Goal: Check status

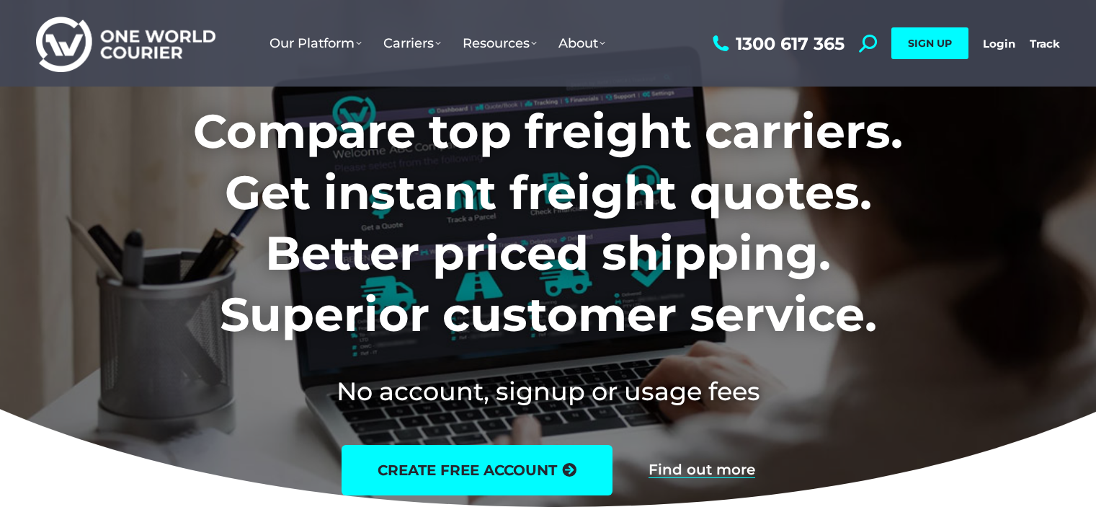
click at [1001, 45] on link "Login" at bounding box center [999, 44] width 32 height 14
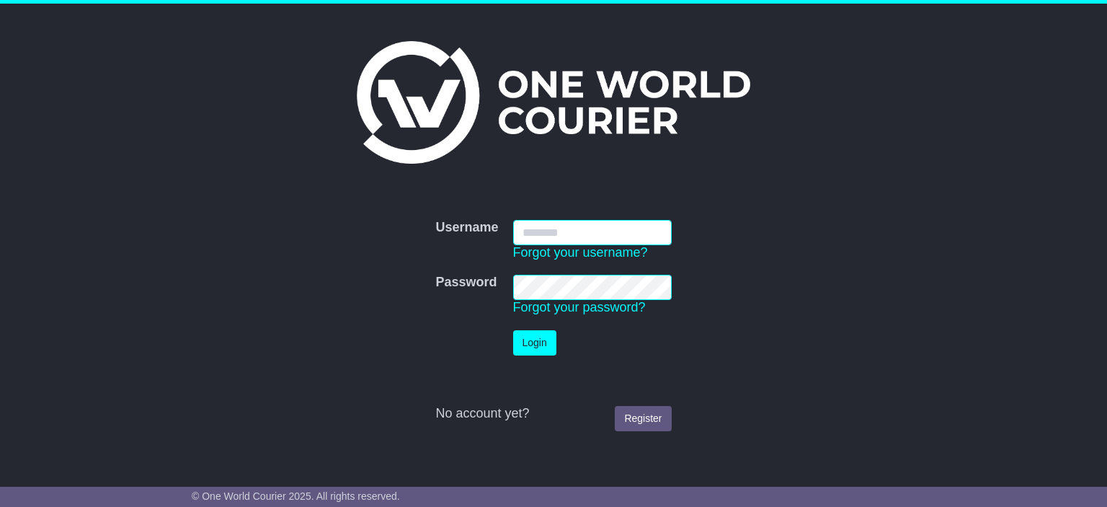
type input "**********"
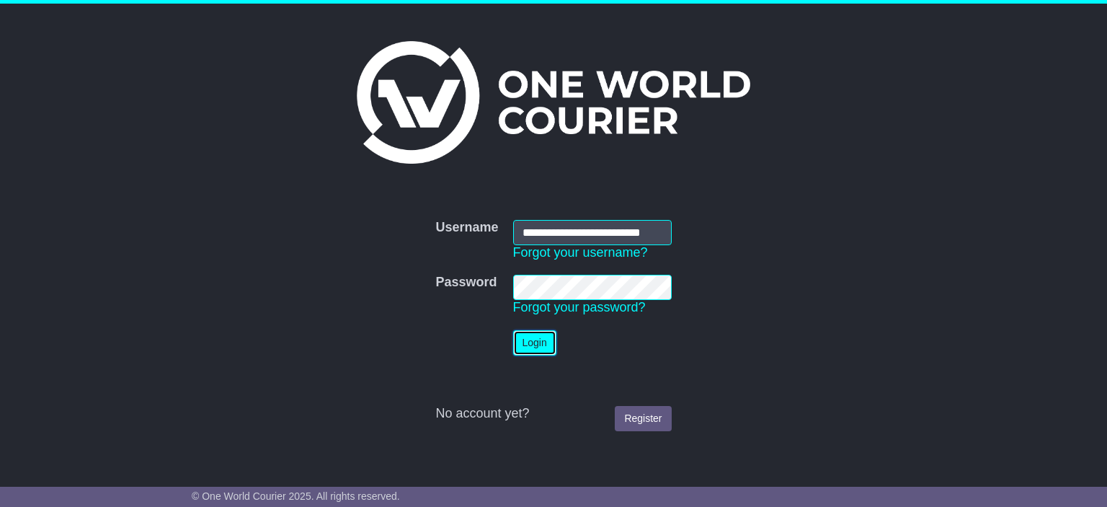
click at [540, 337] on button "Login" at bounding box center [534, 342] width 43 height 25
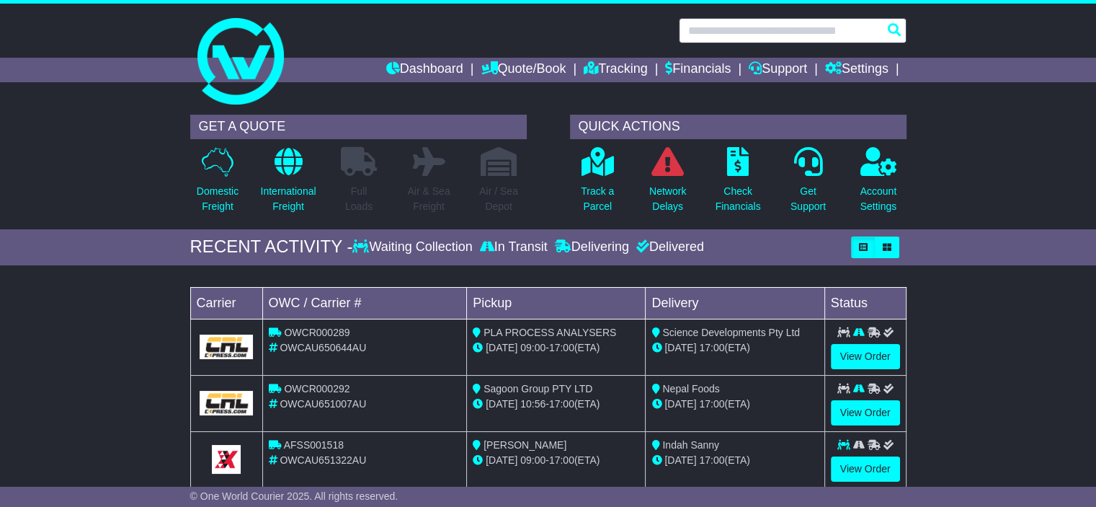
click at [819, 24] on input "text" at bounding box center [793, 30] width 228 height 25
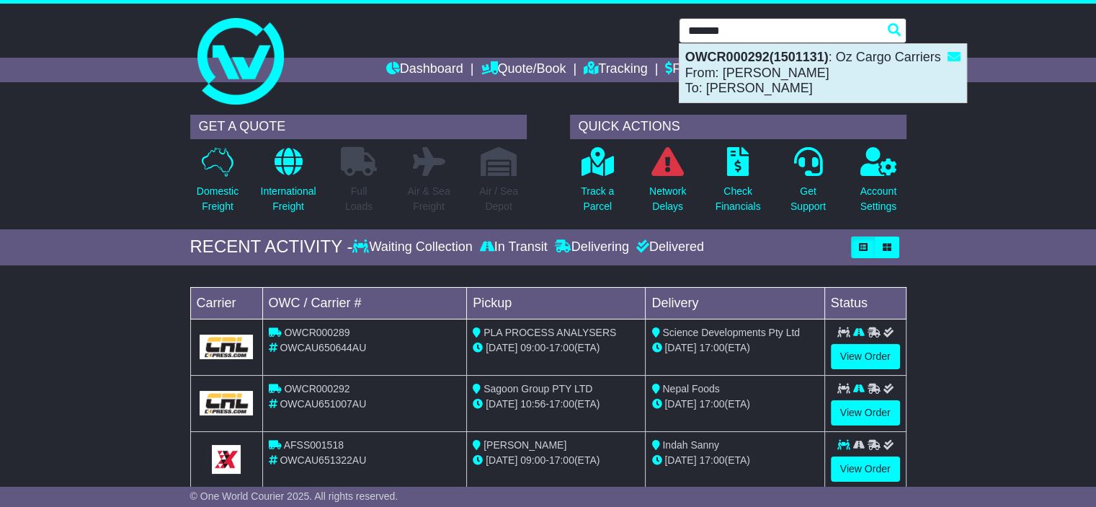
click at [778, 83] on div "OWCR000292(1501131) : Oz Cargo Carriers From: Suzeel Shahi To: Bishal Budhathoki" at bounding box center [823, 73] width 287 height 58
type input "**********"
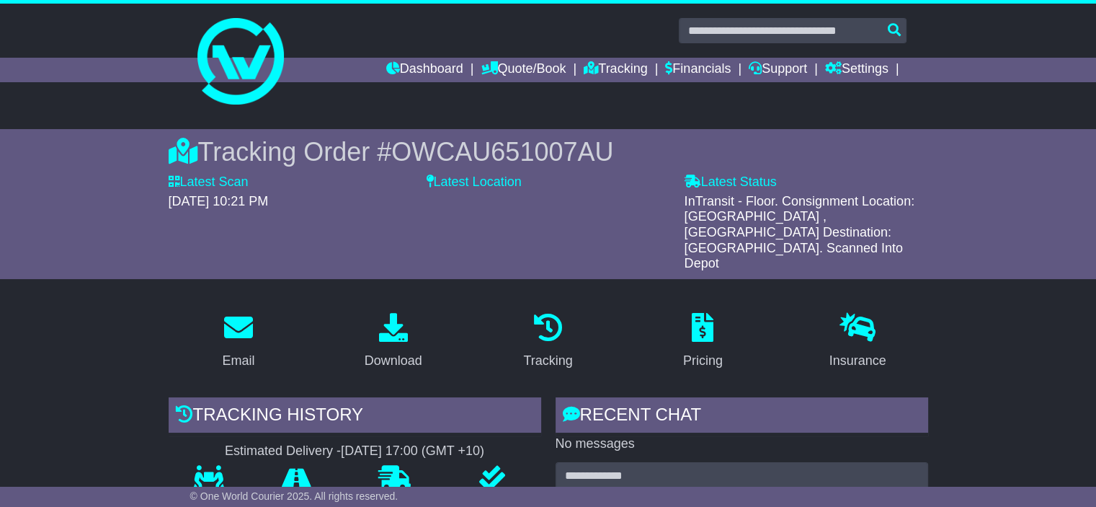
click at [412, 64] on link "Dashboard" at bounding box center [424, 70] width 77 height 25
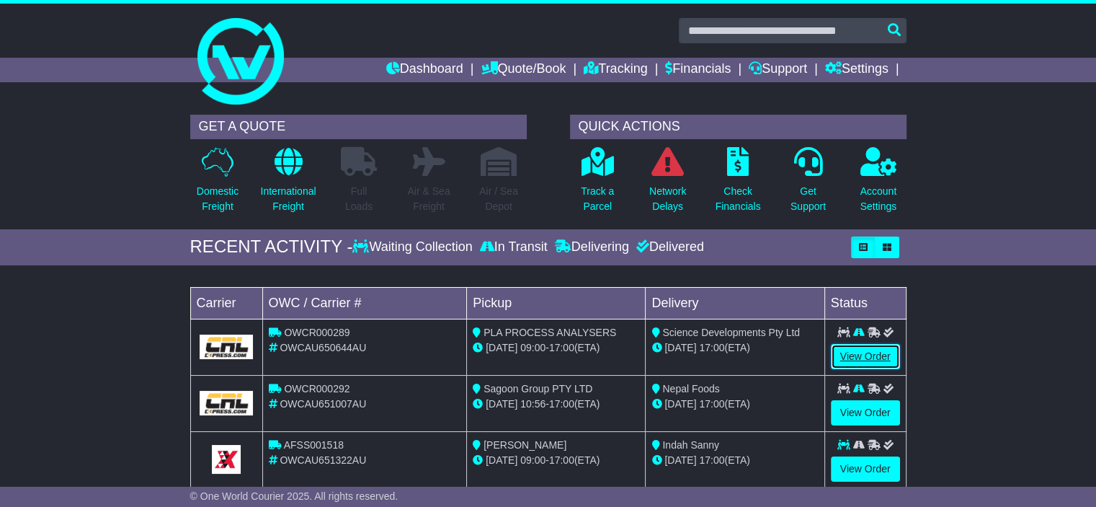
click at [873, 365] on link "View Order" at bounding box center [865, 356] width 69 height 25
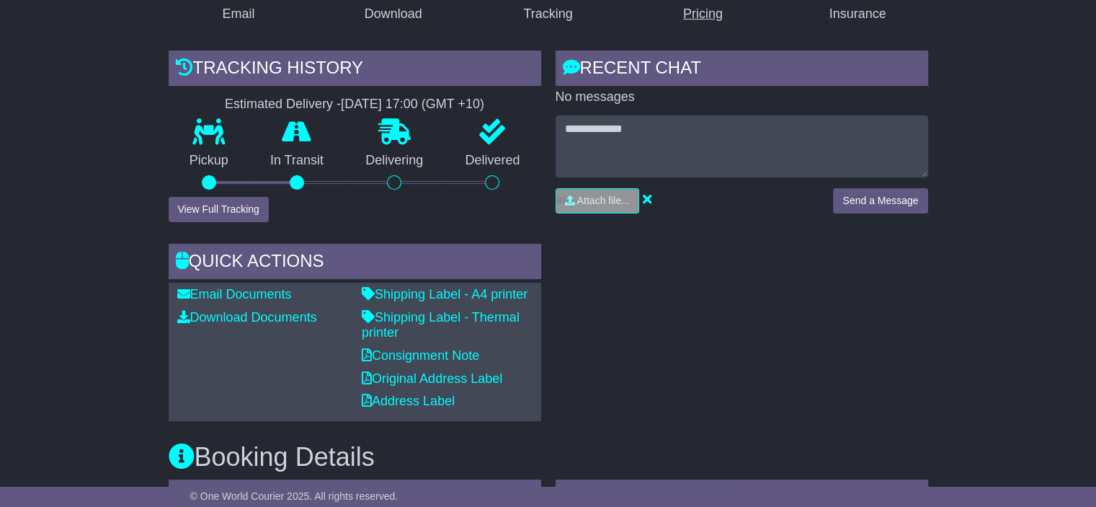
scroll to position [362, 0]
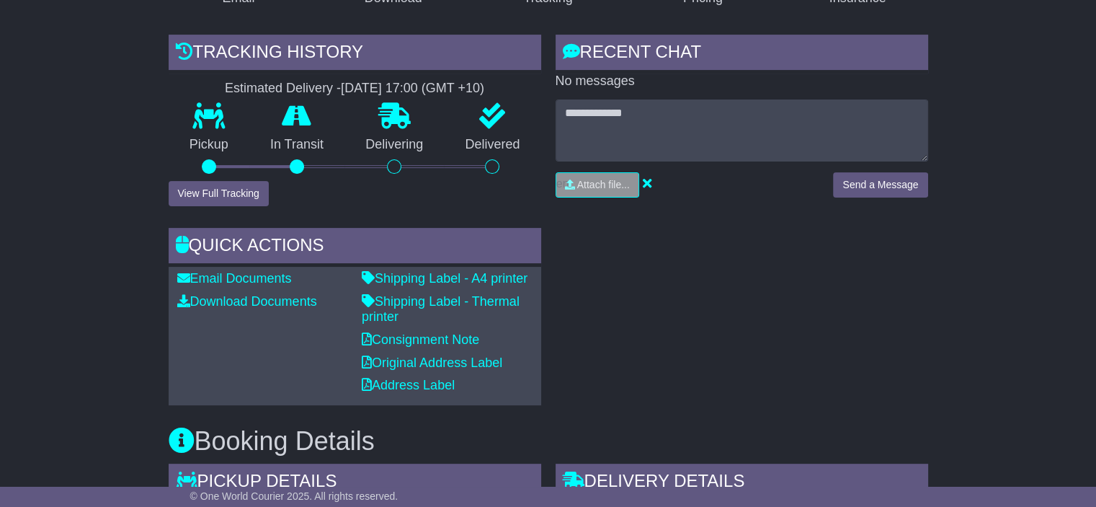
drag, startPoint x: 737, startPoint y: 300, endPoint x: 954, endPoint y: -33, distance: 397.8
drag, startPoint x: 954, startPoint y: -33, endPoint x: 669, endPoint y: 341, distance: 470.5
click at [669, 341] on div "RECENT CHAT Loading... No messages Attach file..." at bounding box center [741, 220] width 387 height 370
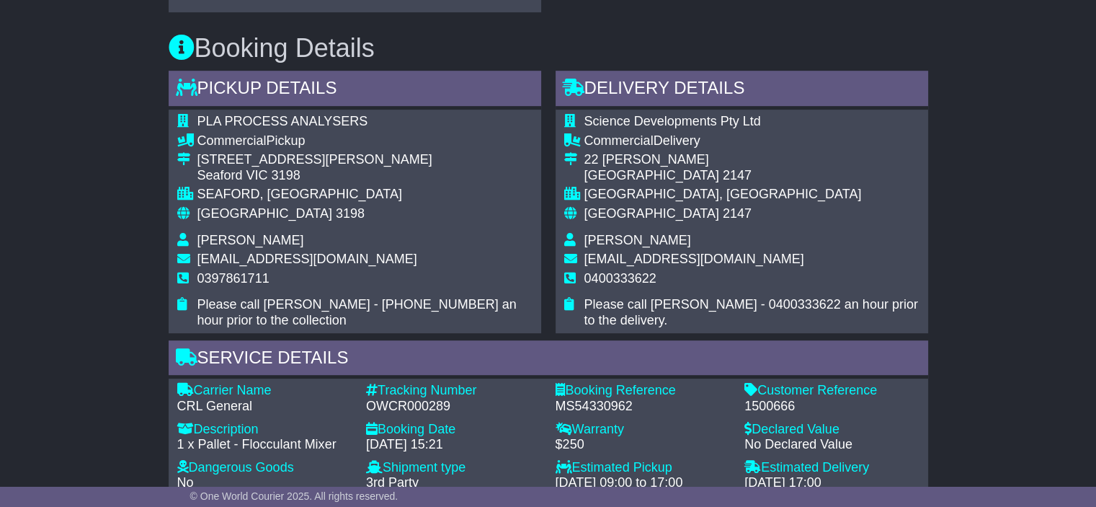
scroll to position [773, 0]
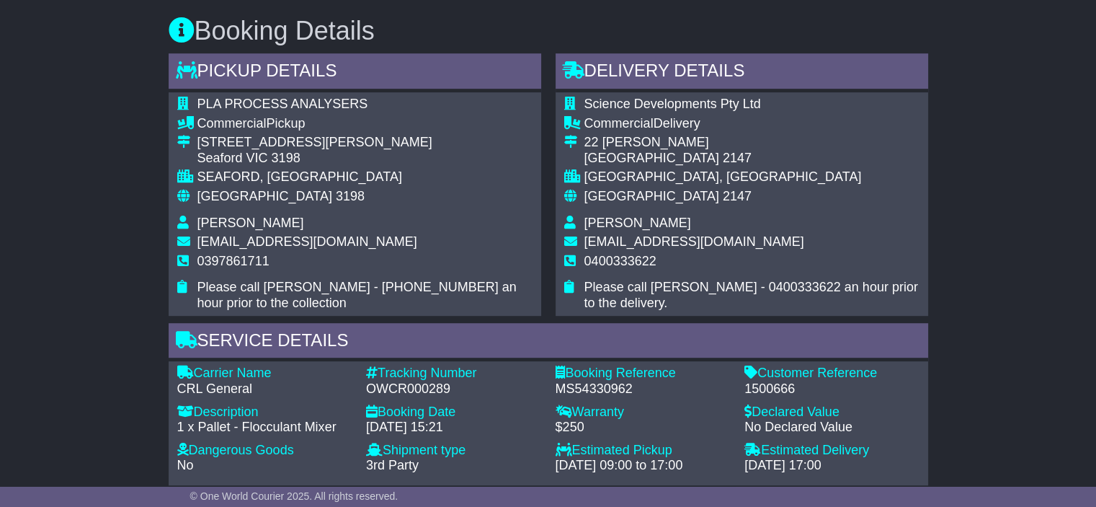
click at [72, 303] on div "Email Download Tracking Pricing Insurance" at bounding box center [548, 265] width 1096 height 1474
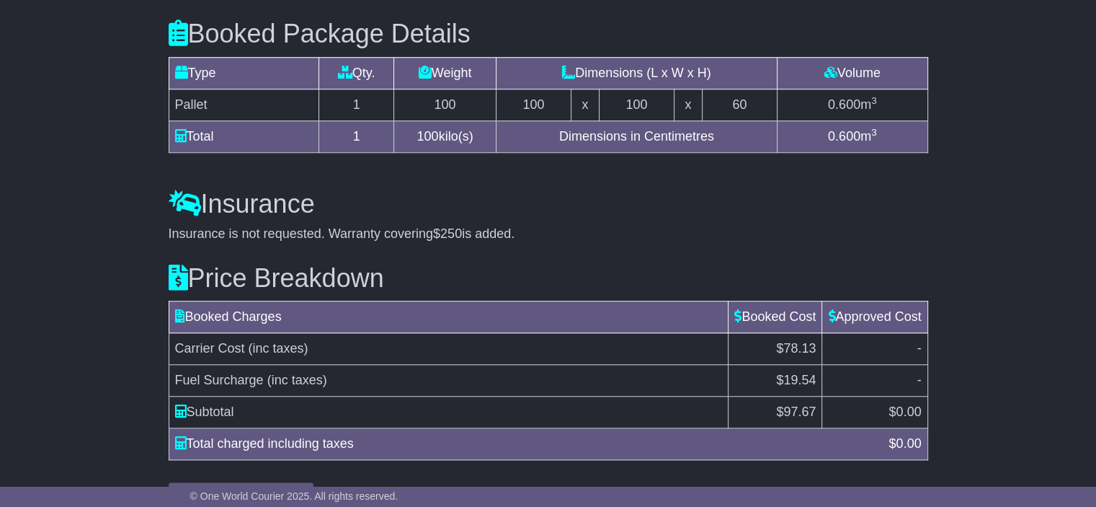
scroll to position [1262, 0]
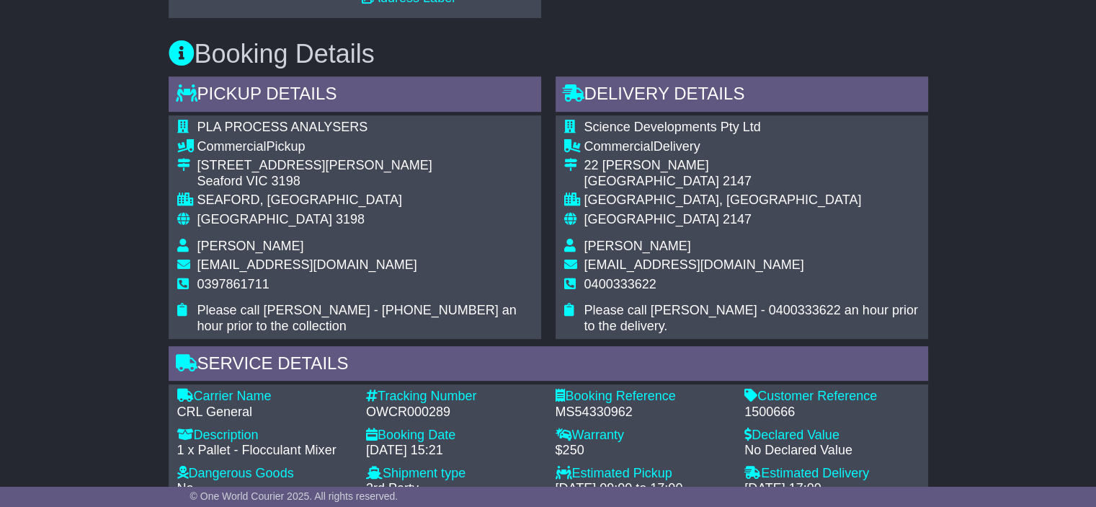
scroll to position [749, 0]
